Goal: Task Accomplishment & Management: Manage account settings

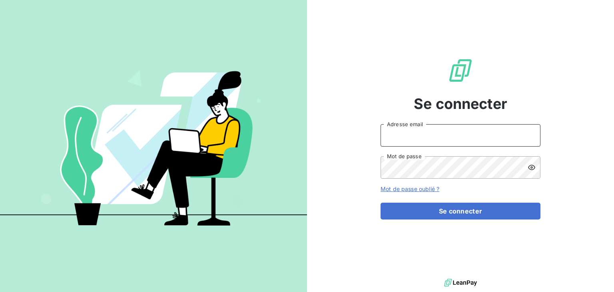
click at [390, 132] on input "Adresse email" at bounding box center [461, 135] width 160 height 22
type input "[PERSON_NAME][EMAIL_ADDRESS][DOMAIN_NAME]"
click at [381, 202] on button "Se connecter" at bounding box center [461, 210] width 160 height 17
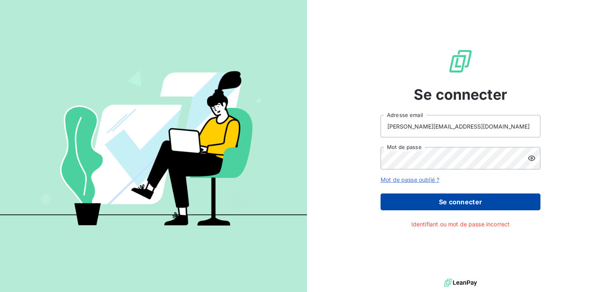
click at [452, 197] on button "Se connecter" at bounding box center [461, 201] width 160 height 17
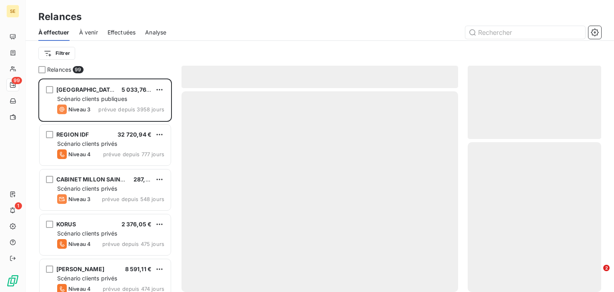
scroll to position [208, 128]
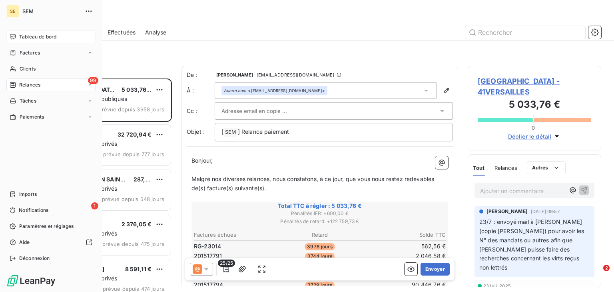
click at [34, 34] on span "Tableau de bord" at bounding box center [37, 36] width 37 height 7
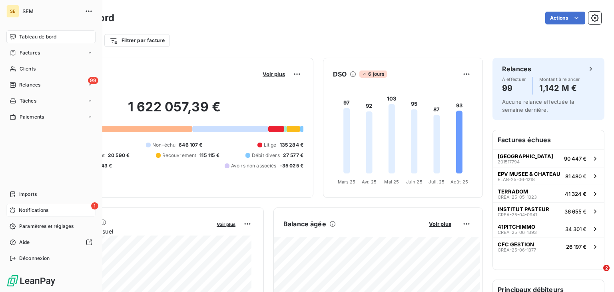
click at [13, 205] on div "1 Notifications" at bounding box center [50, 210] width 89 height 13
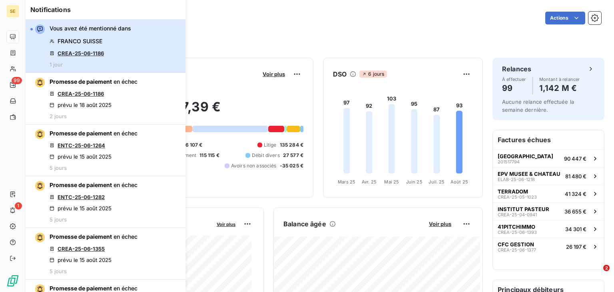
click at [158, 53] on button "Vous avez été mentionné dans FRANCO SUISSE CREA-25-06-1186 1 jour" at bounding box center [106, 46] width 160 height 53
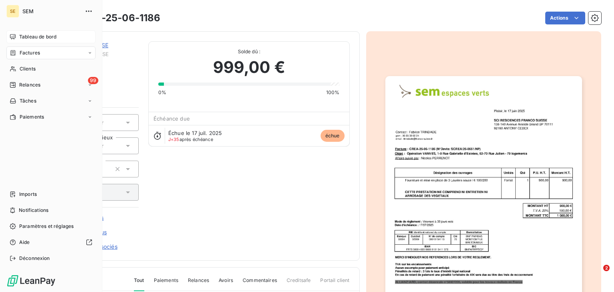
click at [11, 37] on icon at bounding box center [13, 37] width 6 height 6
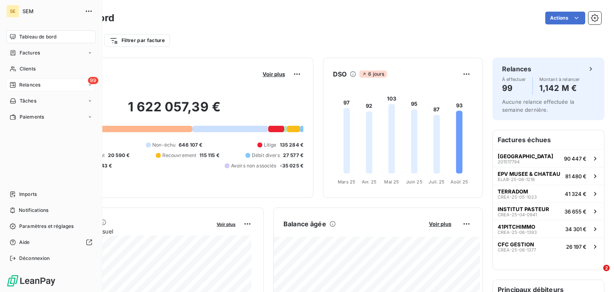
click at [30, 83] on span "Relances" at bounding box center [29, 84] width 21 height 7
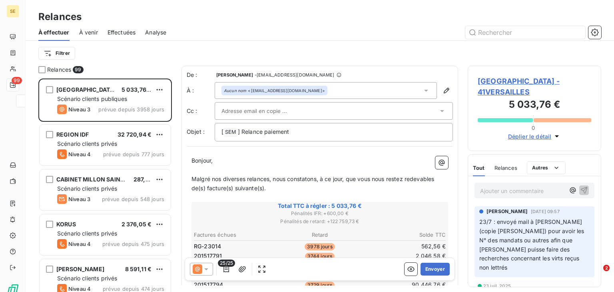
scroll to position [208, 128]
click at [120, 32] on span "Effectuées" at bounding box center [122, 32] width 28 height 8
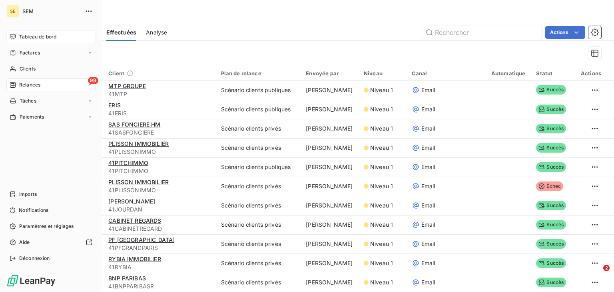
click at [14, 35] on icon at bounding box center [13, 37] width 6 height 6
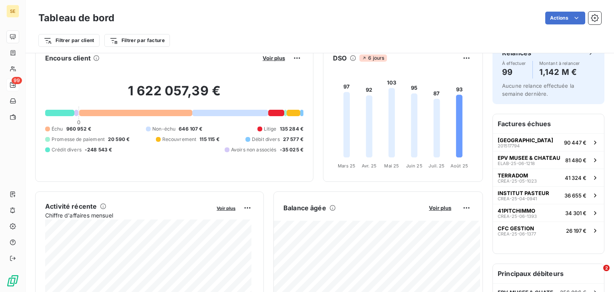
scroll to position [32, 0]
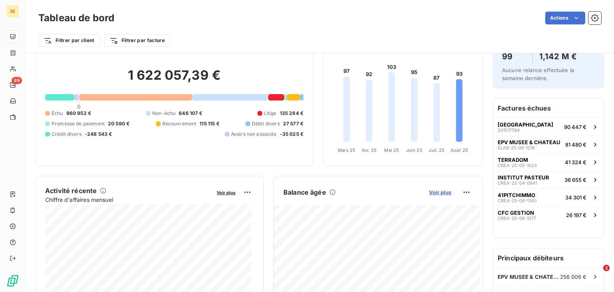
click at [442, 192] on span "Voir plus" at bounding box center [440, 192] width 22 height 6
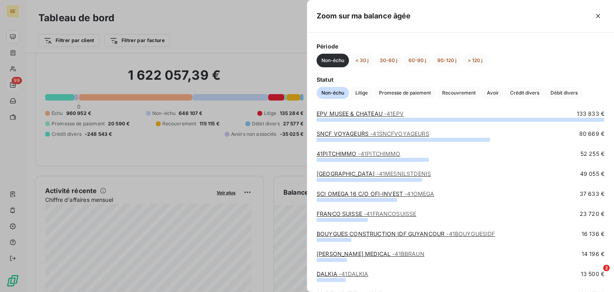
scroll to position [0, 0]
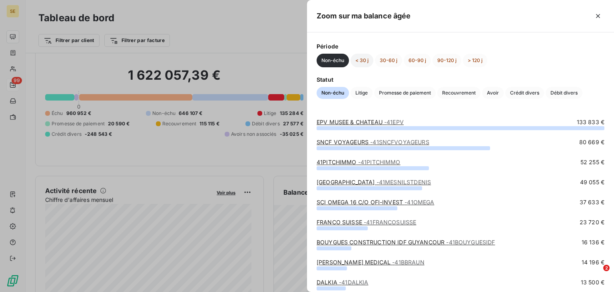
click at [366, 61] on button "< 30 j" at bounding box center [362, 61] width 23 height 14
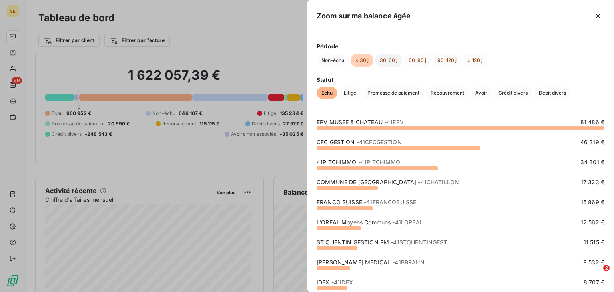
click at [386, 60] on button "30-60 j" at bounding box center [388, 61] width 27 height 14
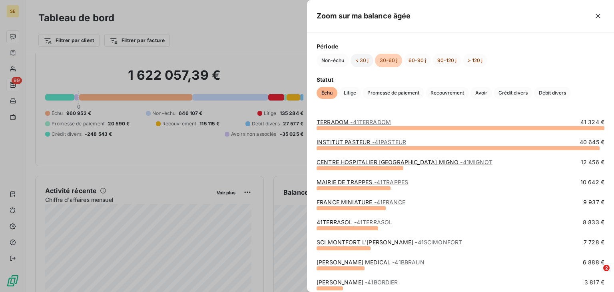
click at [366, 59] on button "< 30 j" at bounding box center [362, 61] width 23 height 14
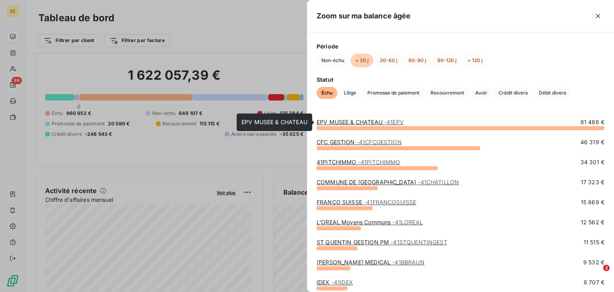
click at [351, 121] on link "EPV MUSEE & CHATEAU - 41EPV" at bounding box center [360, 121] width 87 height 7
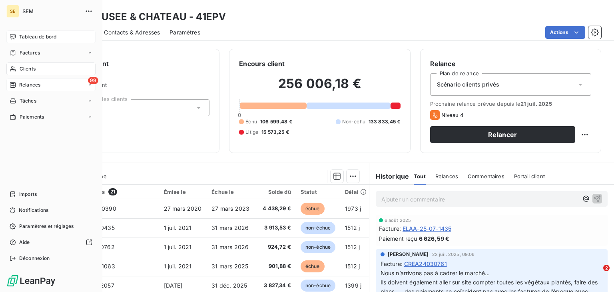
click at [25, 37] on span "Tableau de bord" at bounding box center [37, 36] width 37 height 7
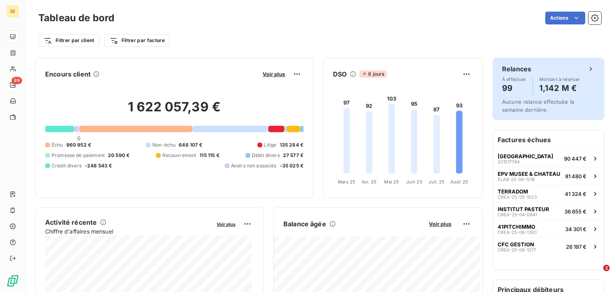
click at [517, 82] on h4 "99" at bounding box center [514, 88] width 24 height 13
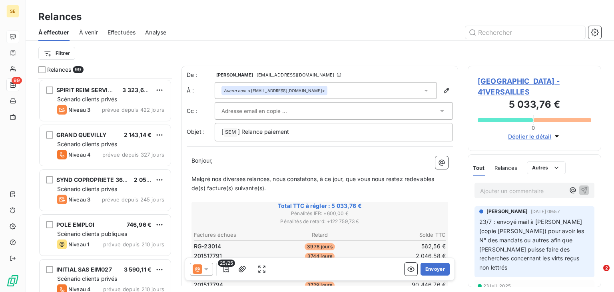
scroll to position [416, 0]
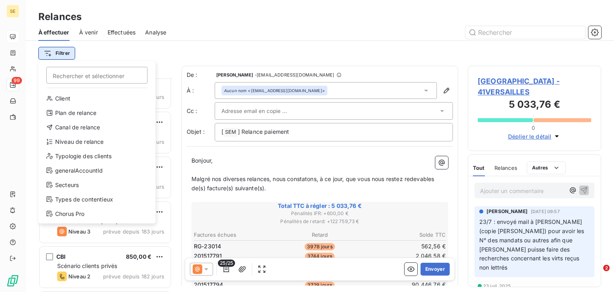
click at [66, 54] on html "SE 99 Relances À effectuer À venir Effectuées Analyse Filtrer Rechercher et sél…" at bounding box center [307, 146] width 614 height 292
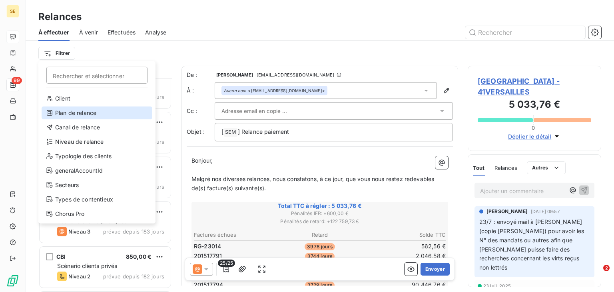
click at [84, 110] on div "Plan de relance" at bounding box center [97, 112] width 111 height 13
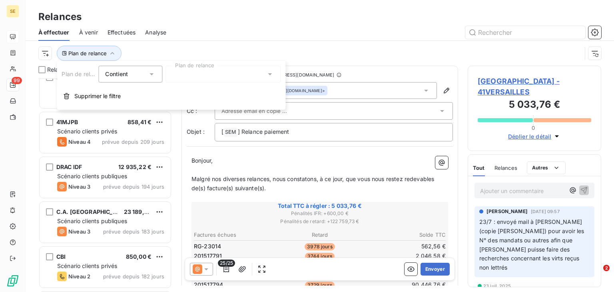
click at [117, 77] on div "Contient" at bounding box center [116, 74] width 23 height 8
click at [198, 75] on div at bounding box center [223, 74] width 115 height 17
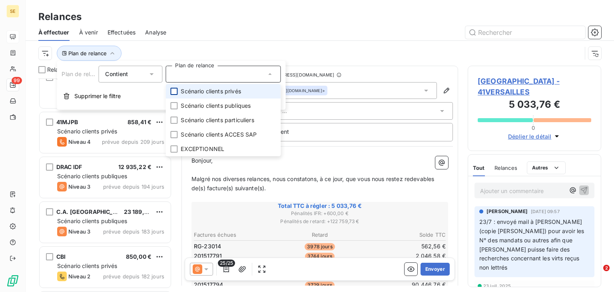
click at [177, 93] on div at bounding box center [173, 91] width 7 height 7
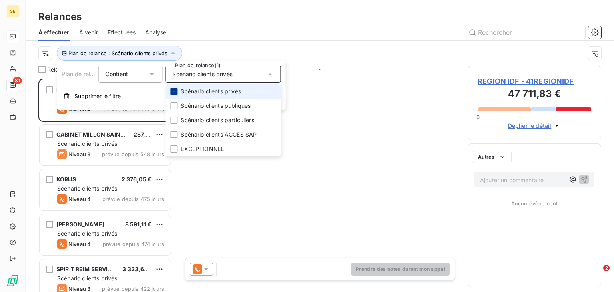
scroll to position [208, 128]
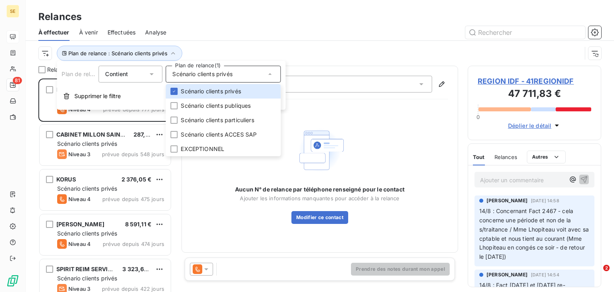
click at [221, 41] on div "Plan de relance : Scénario clients privés" at bounding box center [319, 53] width 563 height 25
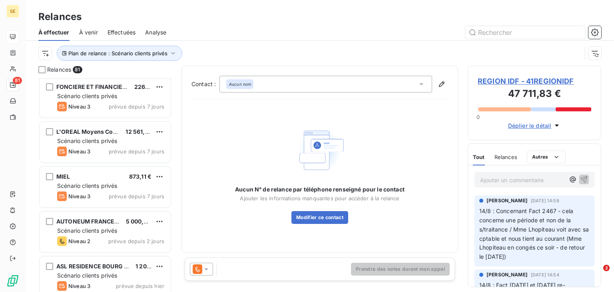
scroll to position [3351, 0]
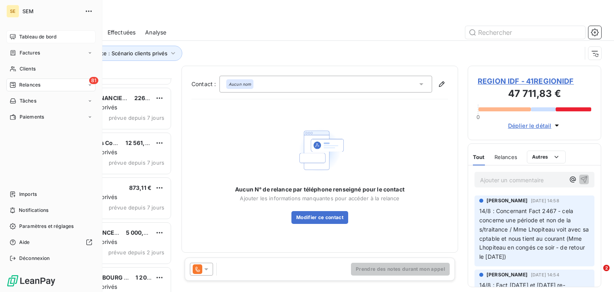
click at [21, 35] on span "Tableau de bord" at bounding box center [37, 36] width 37 height 7
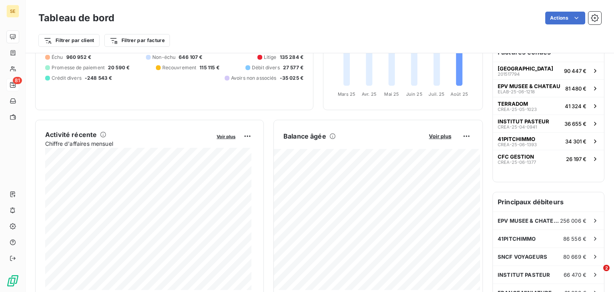
scroll to position [96, 0]
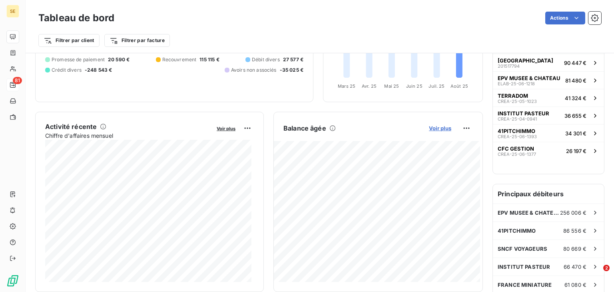
click at [439, 128] on span "Voir plus" at bounding box center [440, 128] width 22 height 6
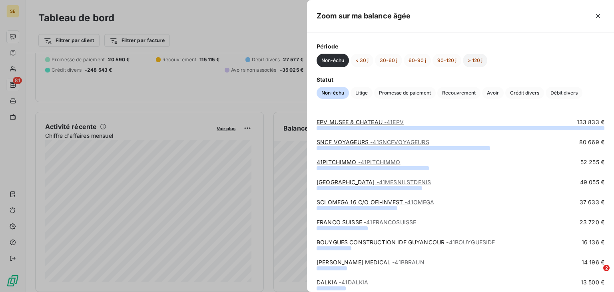
click at [476, 61] on button "> 120 j" at bounding box center [475, 61] width 24 height 14
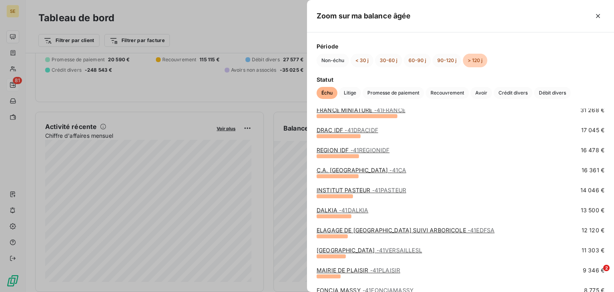
scroll to position [64, 0]
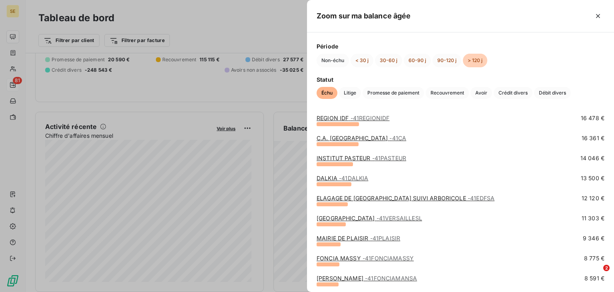
click at [386, 199] on link "ELAGAGE DE [GEOGRAPHIC_DATA] SUIVI ARBORICOLE - 41EDFSA" at bounding box center [406, 197] width 178 height 7
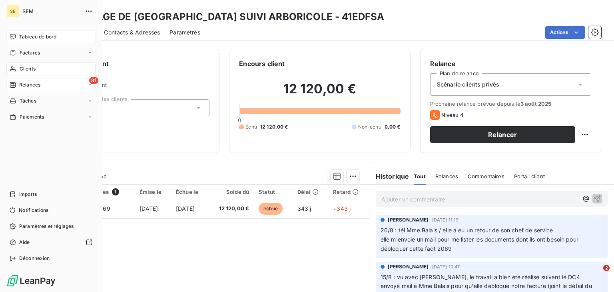
click at [26, 35] on span "Tableau de bord" at bounding box center [37, 36] width 37 height 7
